Goal: Task Accomplishment & Management: Manage account settings

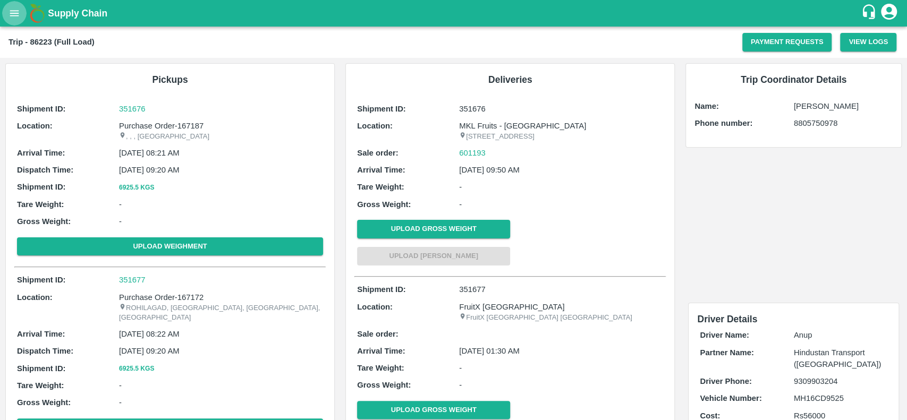
click at [11, 12] on icon "open drawer" at bounding box center [15, 13] width 12 height 12
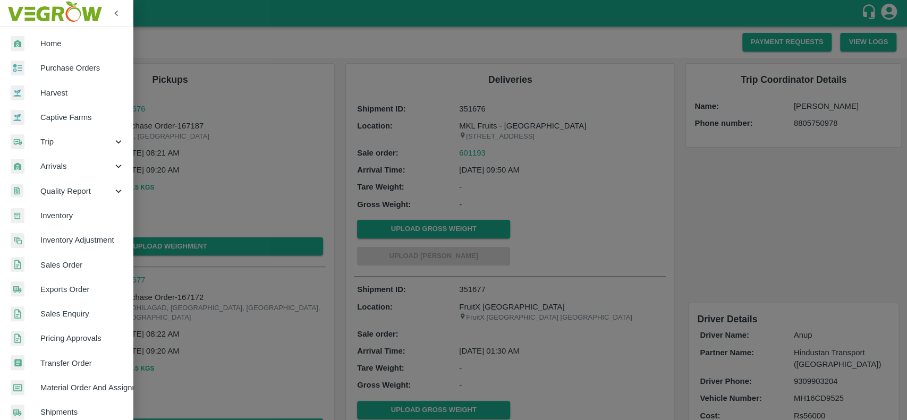
click at [47, 387] on span "Material Order And Assignment" at bounding box center [82, 388] width 84 height 12
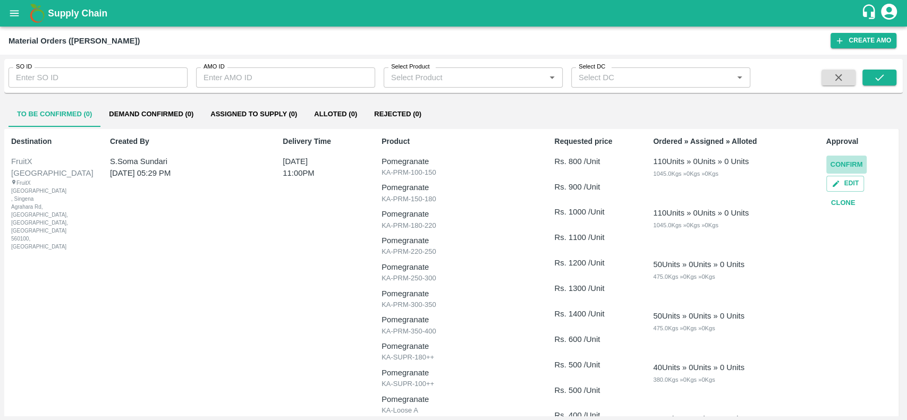
click at [831, 161] on button "Confirm" at bounding box center [846, 165] width 41 height 19
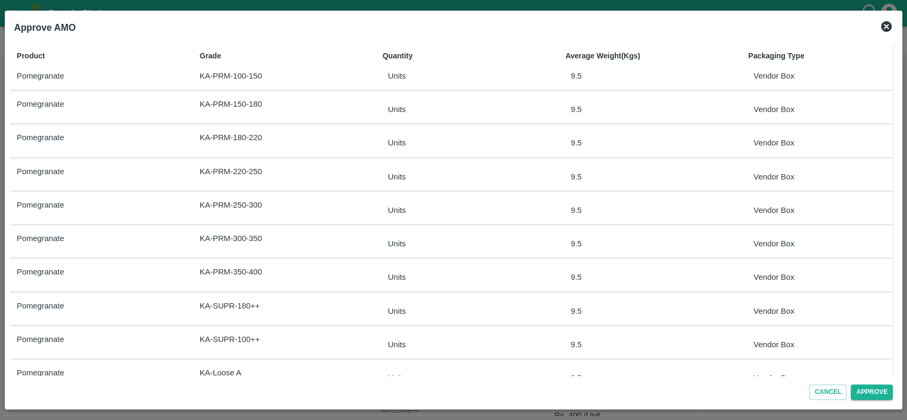
scroll to position [92, 0]
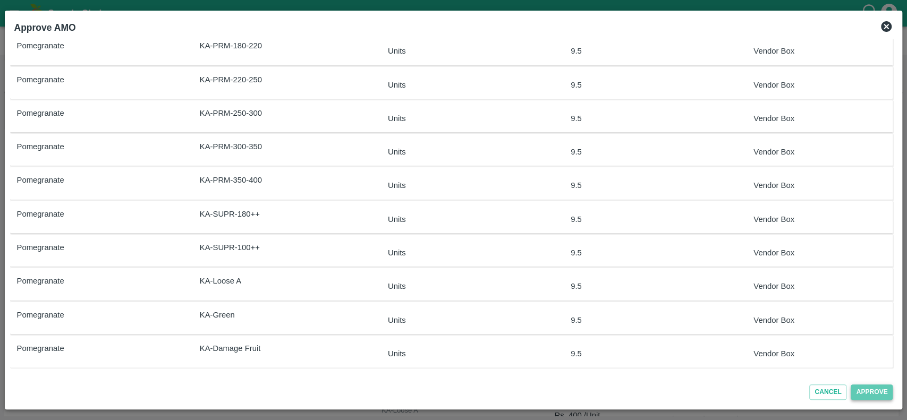
click at [860, 393] on button "Approve" at bounding box center [872, 392] width 42 height 15
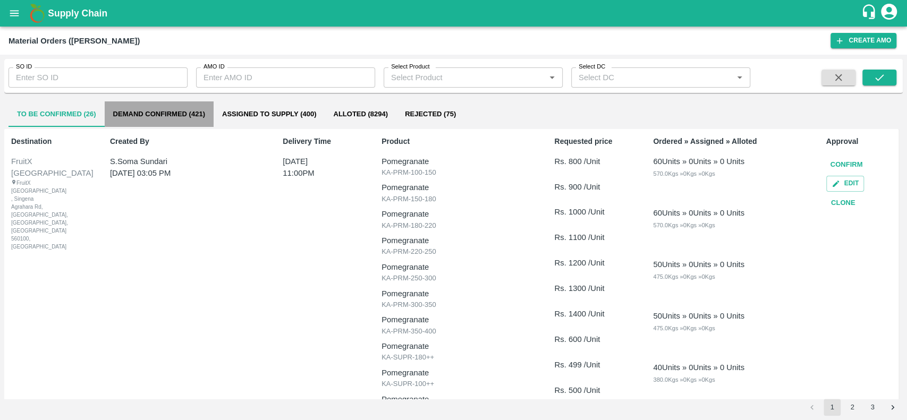
click at [119, 113] on button "Demand Confirmed (421)" at bounding box center [159, 114] width 109 height 26
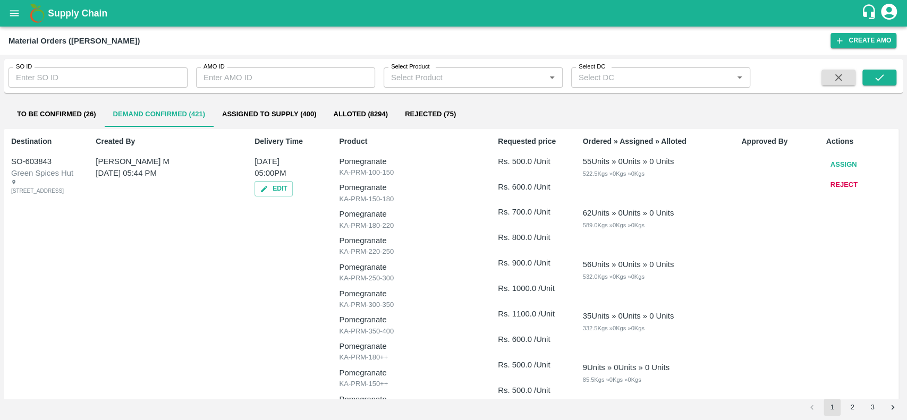
click at [833, 163] on button "Assign" at bounding box center [843, 165] width 35 height 19
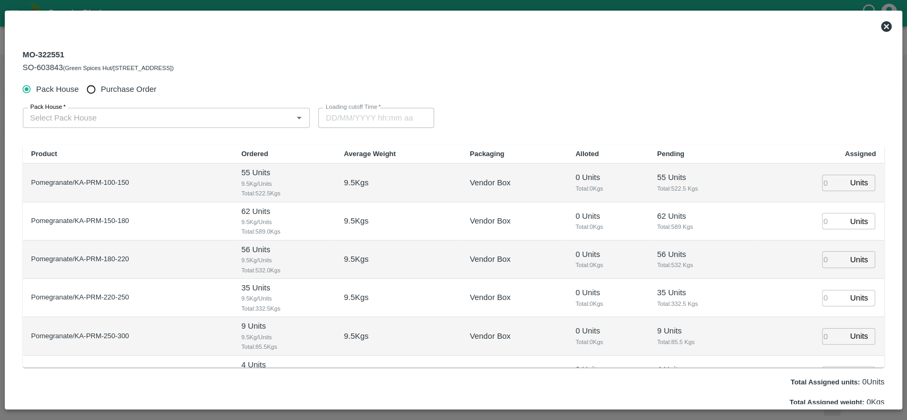
type input "[DATE] 05:00 PM"
click at [885, 28] on icon at bounding box center [886, 26] width 13 height 13
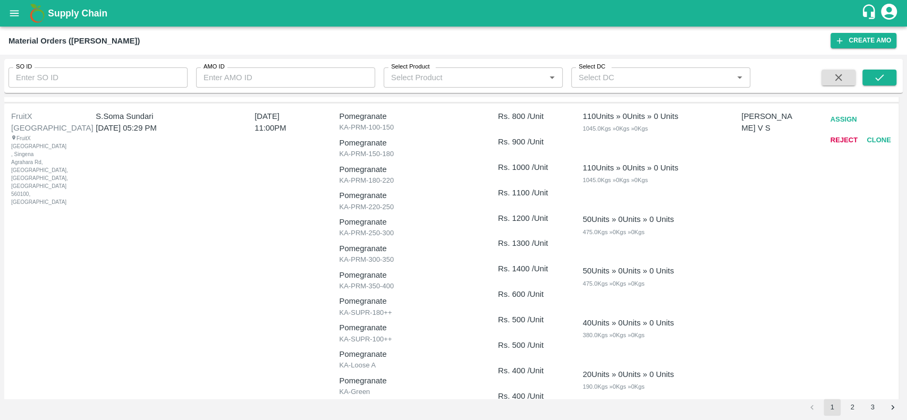
scroll to position [719, 0]
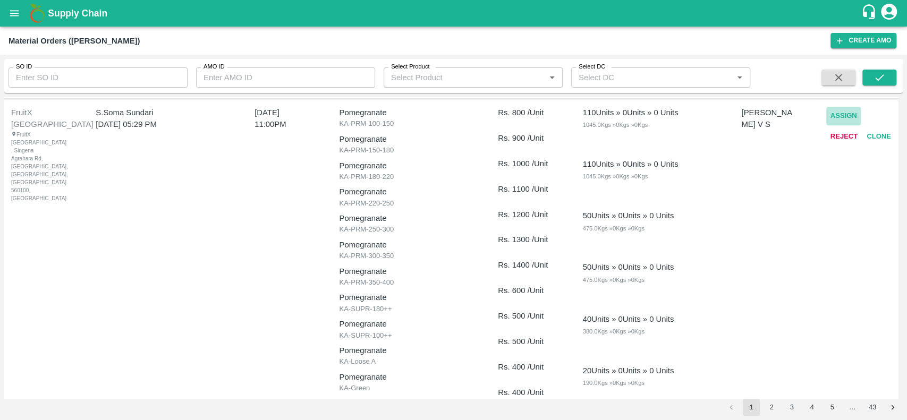
click at [834, 125] on button "Assign" at bounding box center [843, 116] width 35 height 19
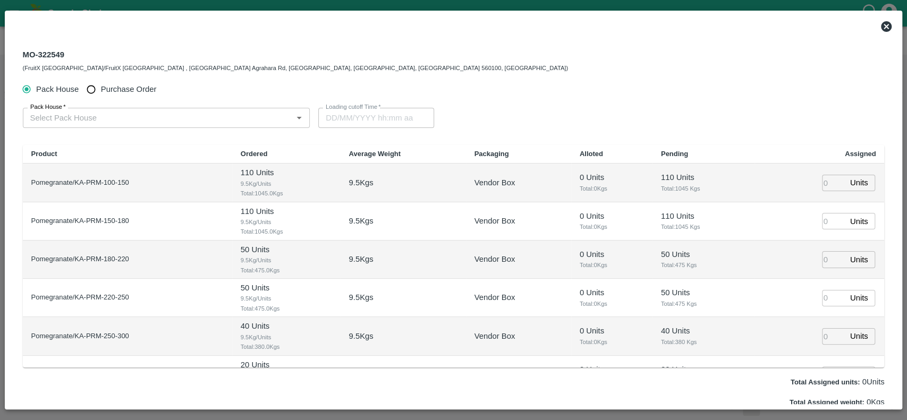
type input "[DATE] 11:00 PM"
click at [885, 27] on icon at bounding box center [886, 26] width 11 height 11
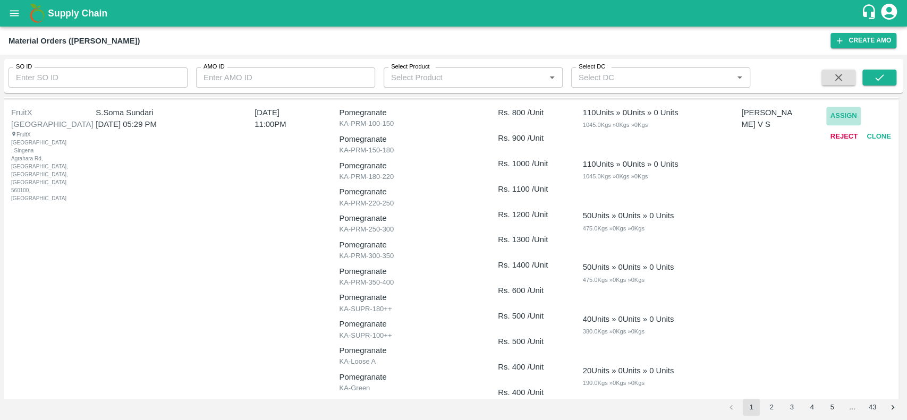
click at [835, 125] on button "Assign" at bounding box center [843, 116] width 35 height 19
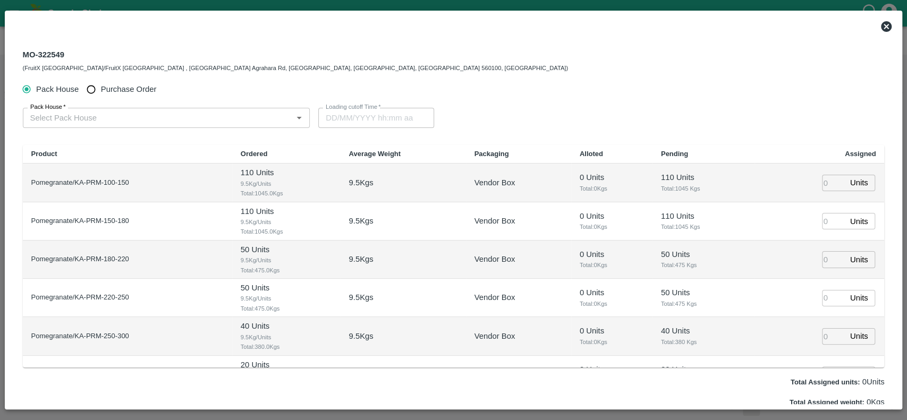
type input "[DATE] 11:00 PM"
drag, startPoint x: 63, startPoint y: 54, endPoint x: 20, endPoint y: 56, distance: 43.1
click at [20, 56] on div "MO-322549 (FruitX [GEOGRAPHIC_DATA]/FruitX [GEOGRAPHIC_DATA] , [GEOGRAPHIC_DATA…" at bounding box center [453, 60] width 879 height 38
copy div "MO-322549"
click at [883, 26] on icon at bounding box center [886, 26] width 11 height 11
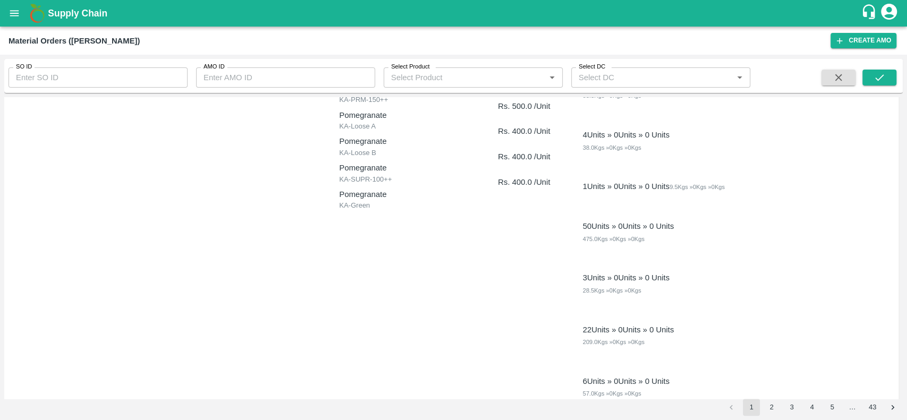
scroll to position [0, 0]
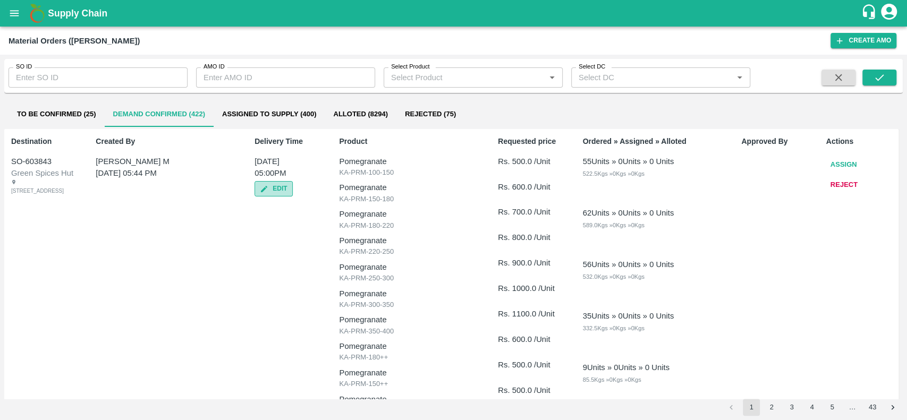
click at [270, 186] on button "Edit" at bounding box center [274, 188] width 38 height 15
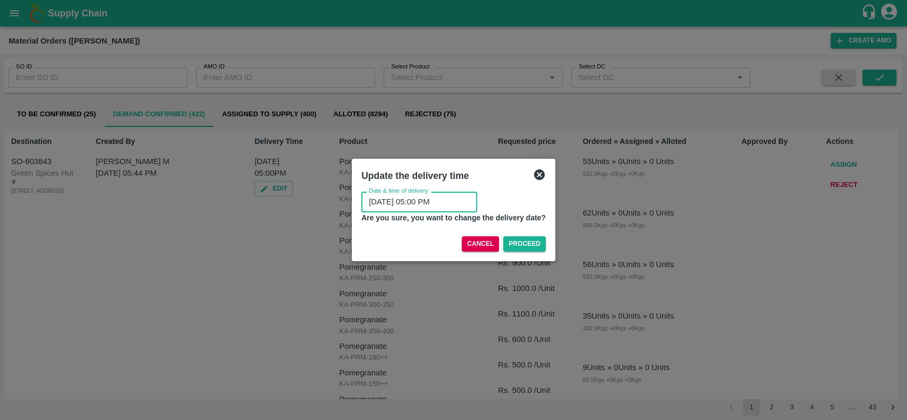
click at [400, 199] on input "[DATE] 05:00 PM" at bounding box center [415, 202] width 108 height 20
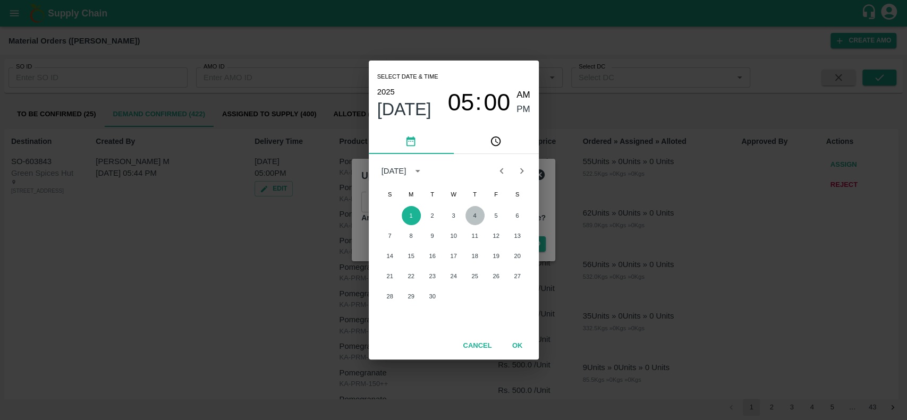
click at [476, 215] on button "4" at bounding box center [474, 215] width 19 height 19
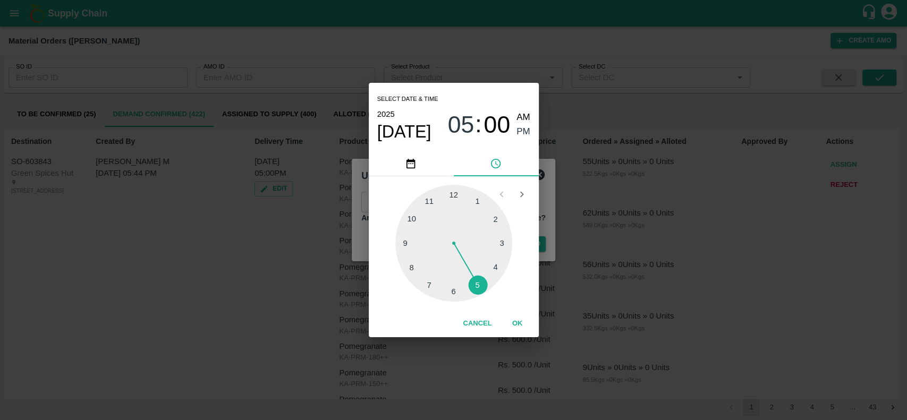
click at [430, 199] on div at bounding box center [453, 243] width 117 height 117
type input "[DATE] 11:00 PM"
click at [519, 128] on span "PM" at bounding box center [524, 132] width 14 height 14
click at [519, 324] on button "OK" at bounding box center [518, 324] width 34 height 19
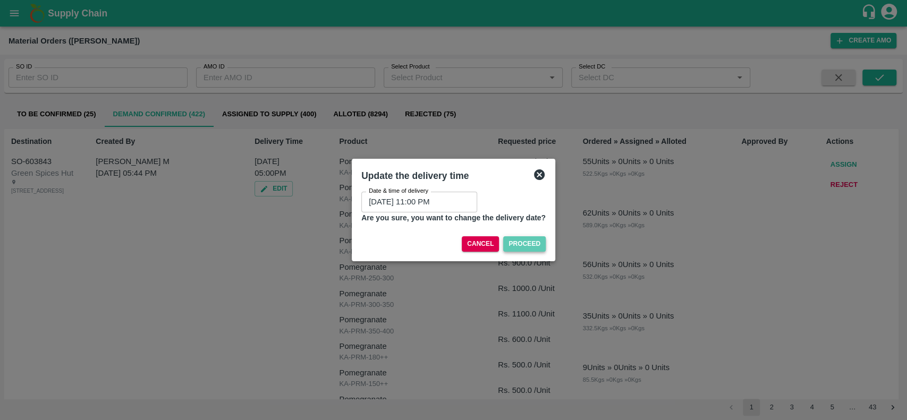
click at [515, 244] on button "Proceed" at bounding box center [524, 243] width 43 height 15
